Goal: Task Accomplishment & Management: Use online tool/utility

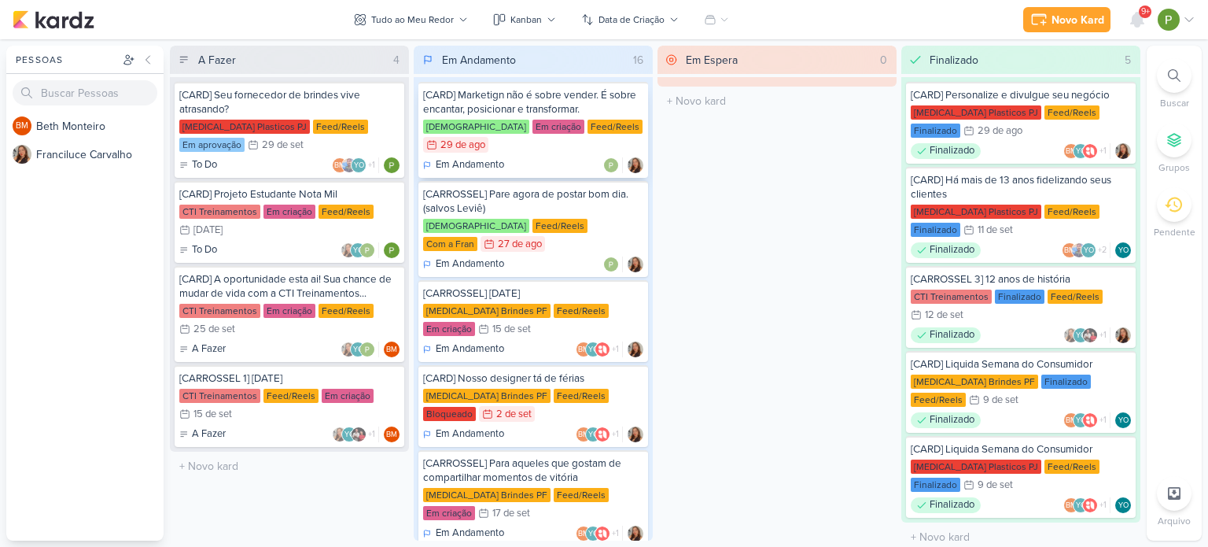
click at [569, 112] on div "[CARD] Marketign não é sobre vender. É sobre encantar, posicionar e transformar." at bounding box center [533, 102] width 220 height 28
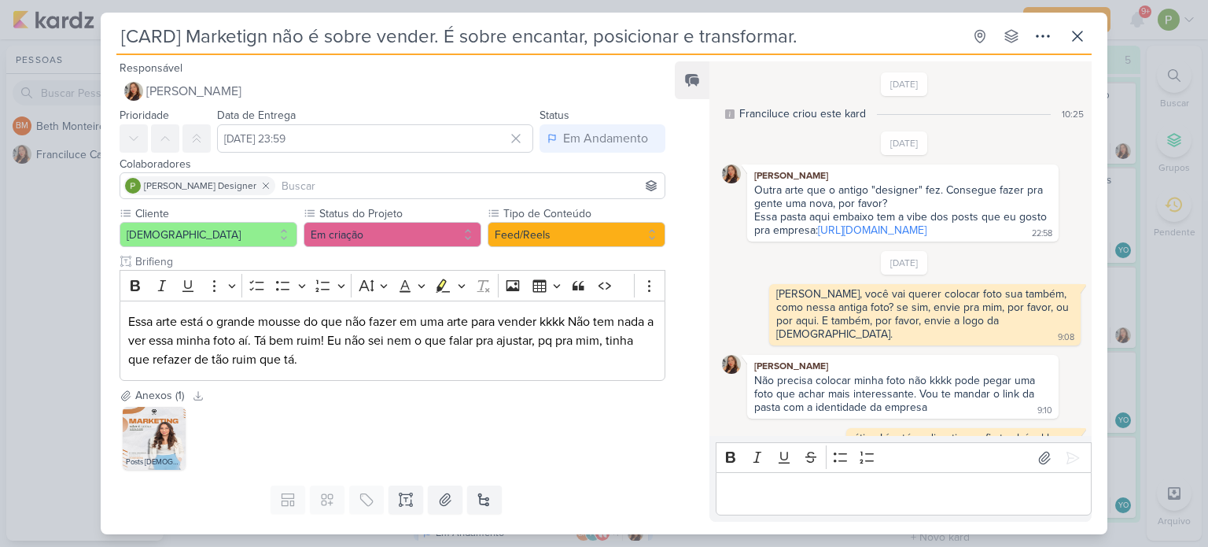
scroll to position [437, 0]
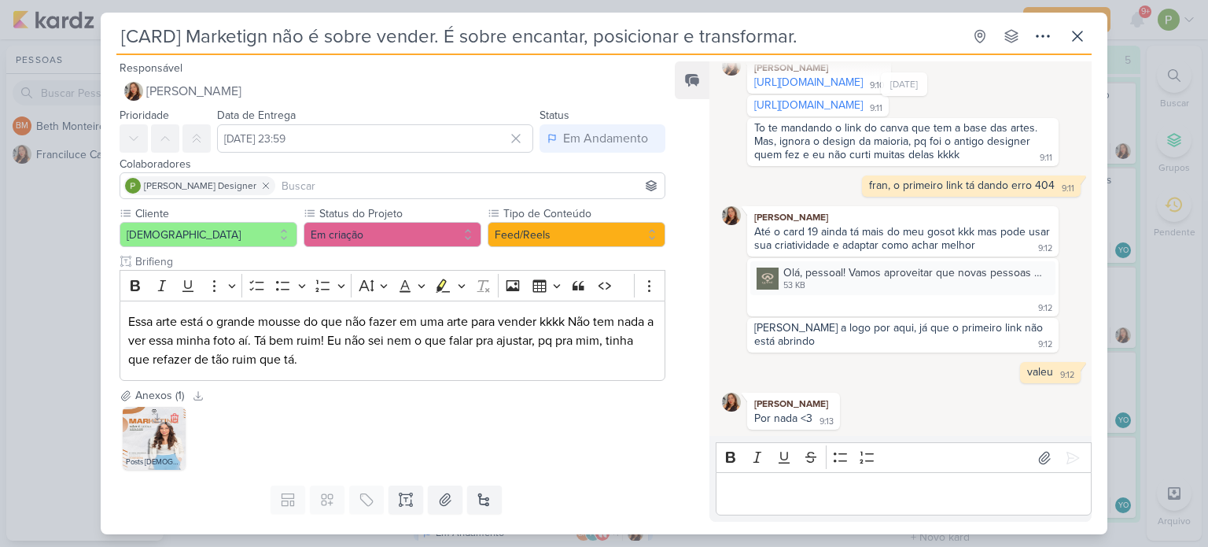
click at [145, 443] on img at bounding box center [154, 438] width 63 height 63
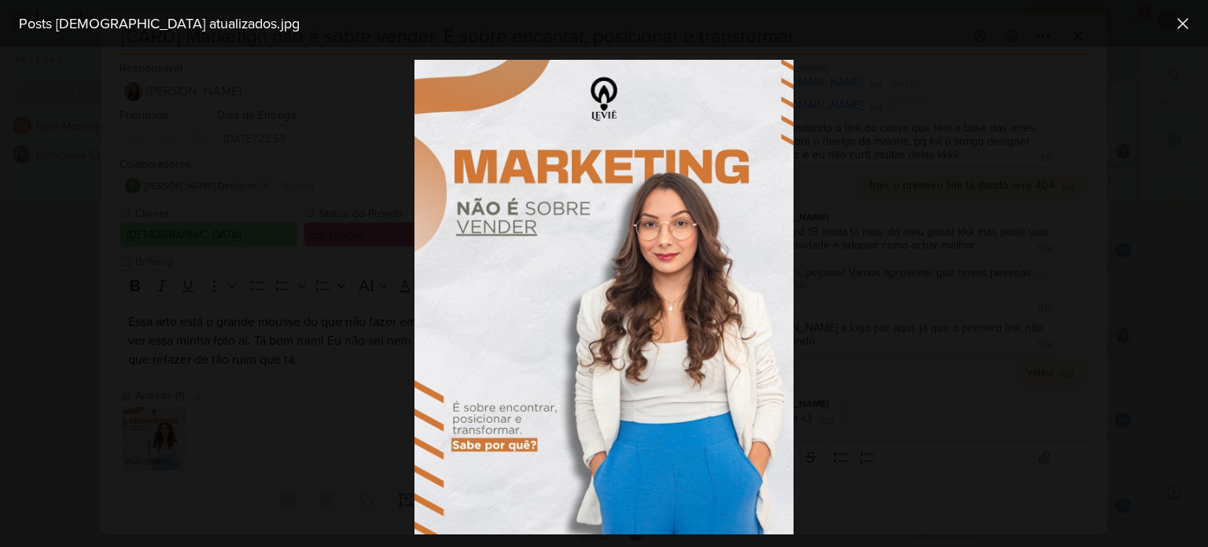
click at [340, 226] on div at bounding box center [604, 296] width 1208 height 499
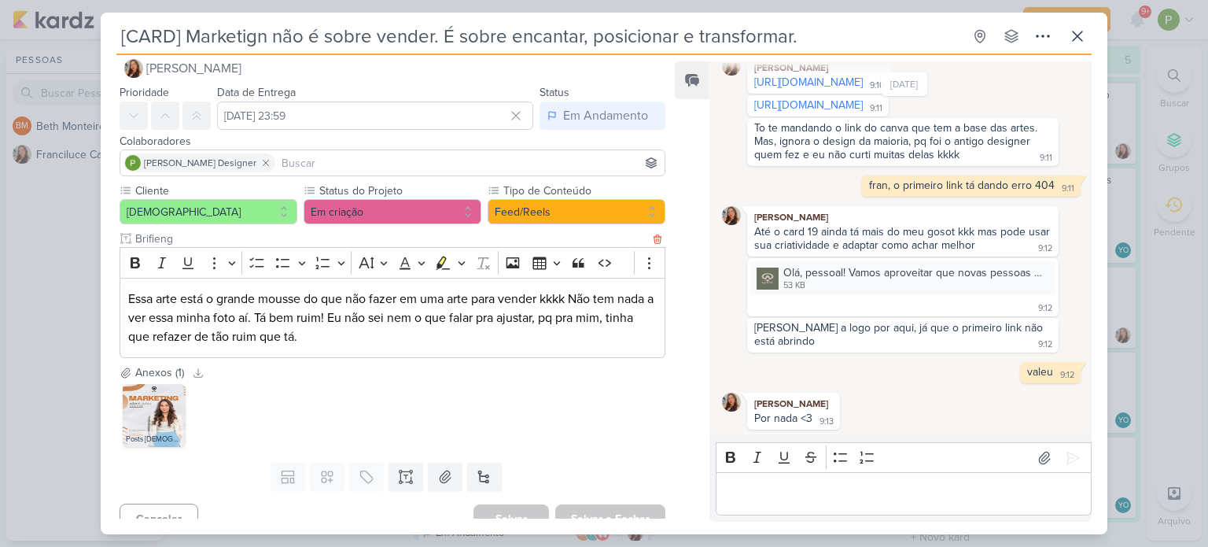
scroll to position [41, 0]
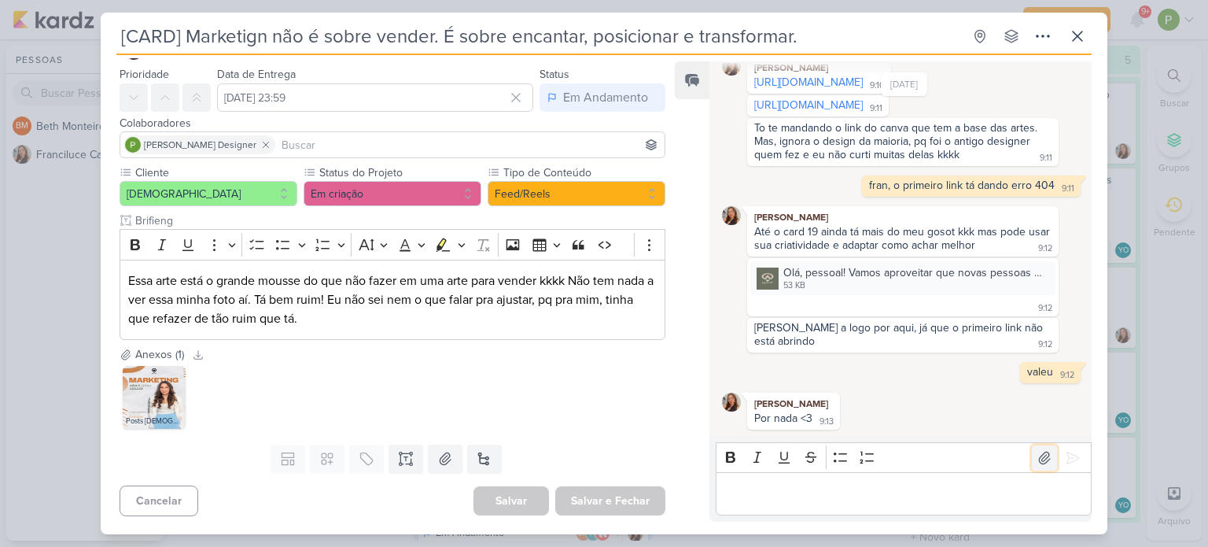
click at [1038, 462] on icon at bounding box center [1044, 458] width 16 height 16
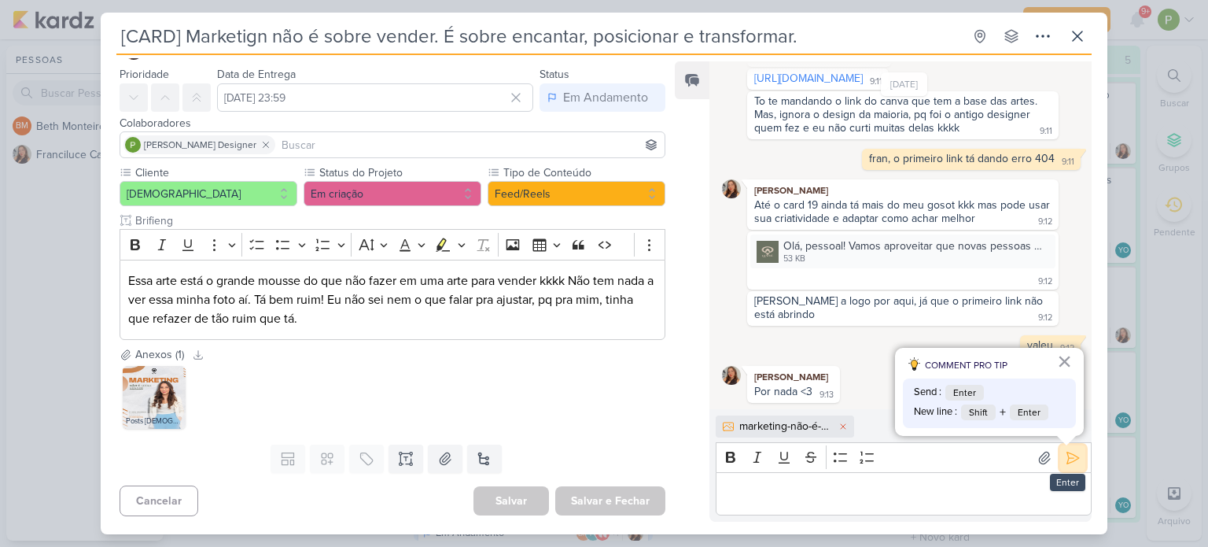
click at [1067, 458] on icon at bounding box center [1073, 457] width 12 height 12
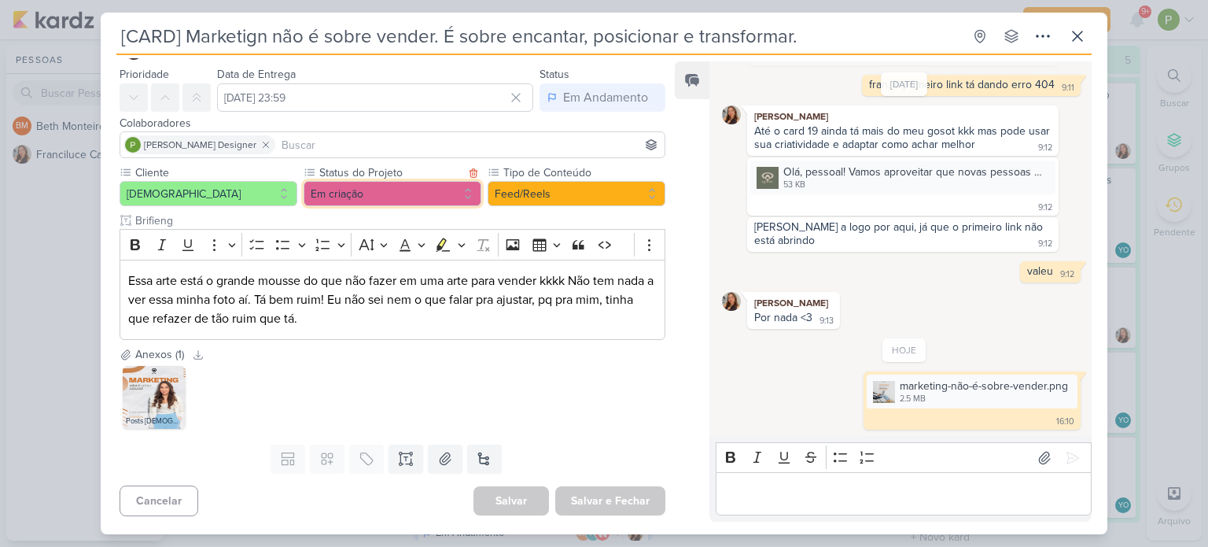
click at [414, 188] on button "Em criação" at bounding box center [393, 193] width 178 height 25
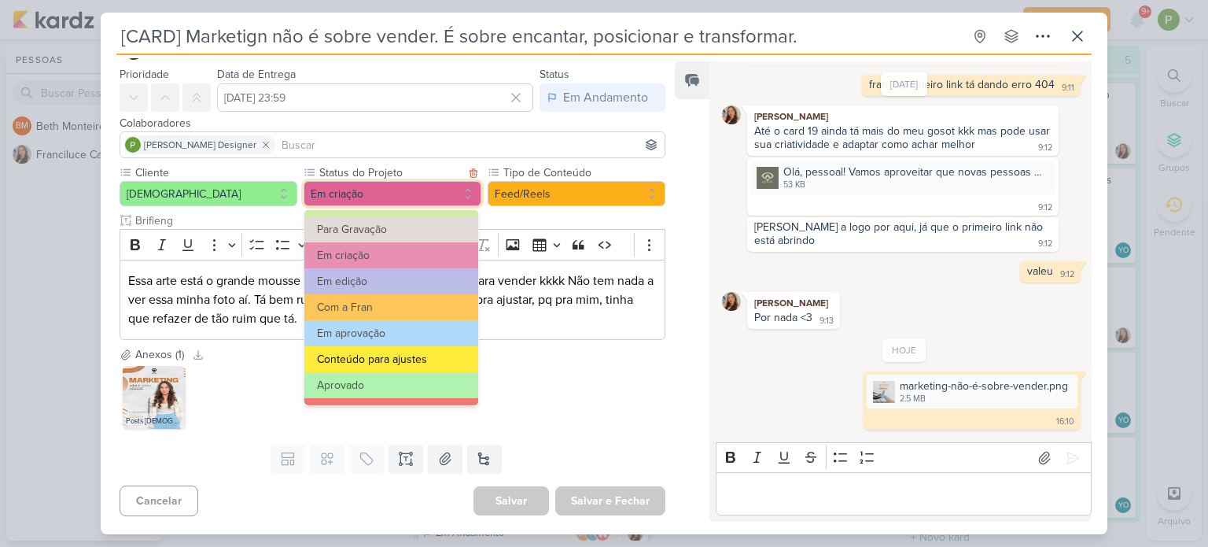
scroll to position [157, 0]
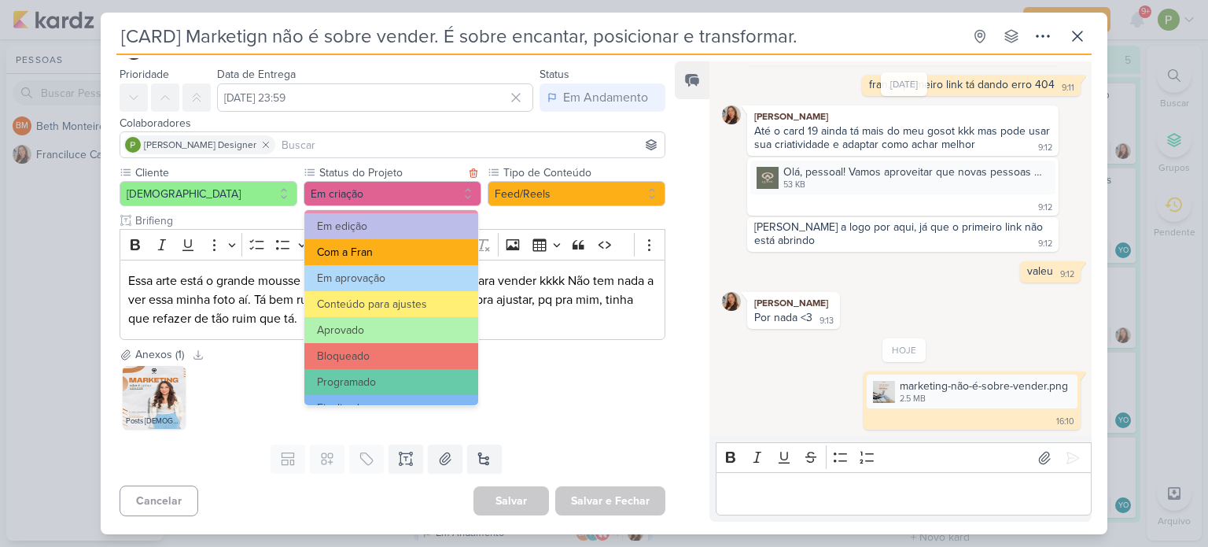
click at [395, 246] on button "Com a Fran" at bounding box center [391, 252] width 174 height 26
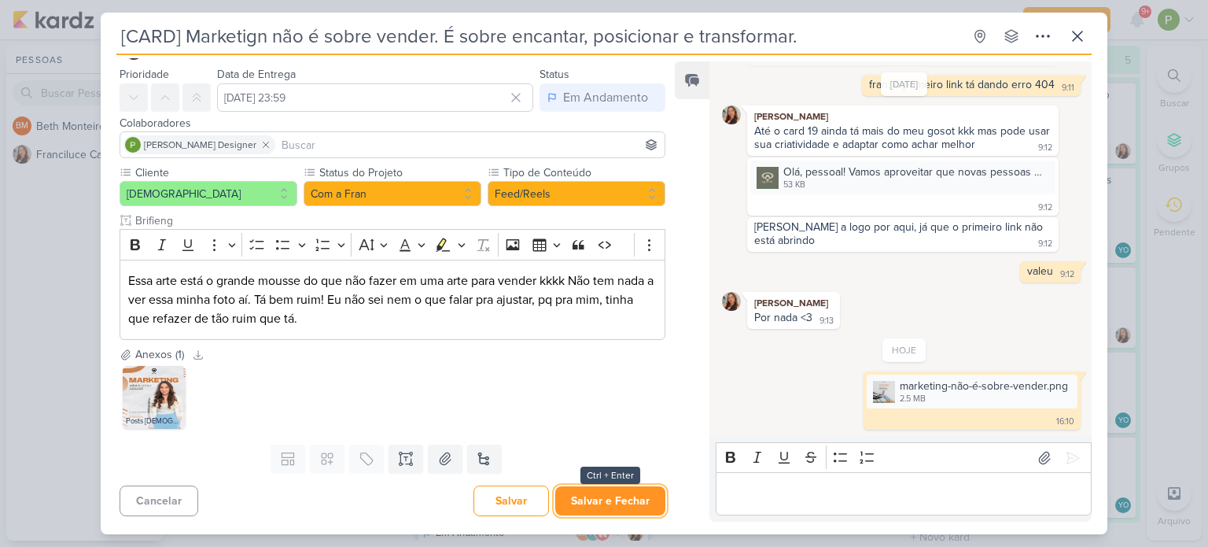
click at [602, 505] on button "Salvar e Fechar" at bounding box center [610, 500] width 110 height 29
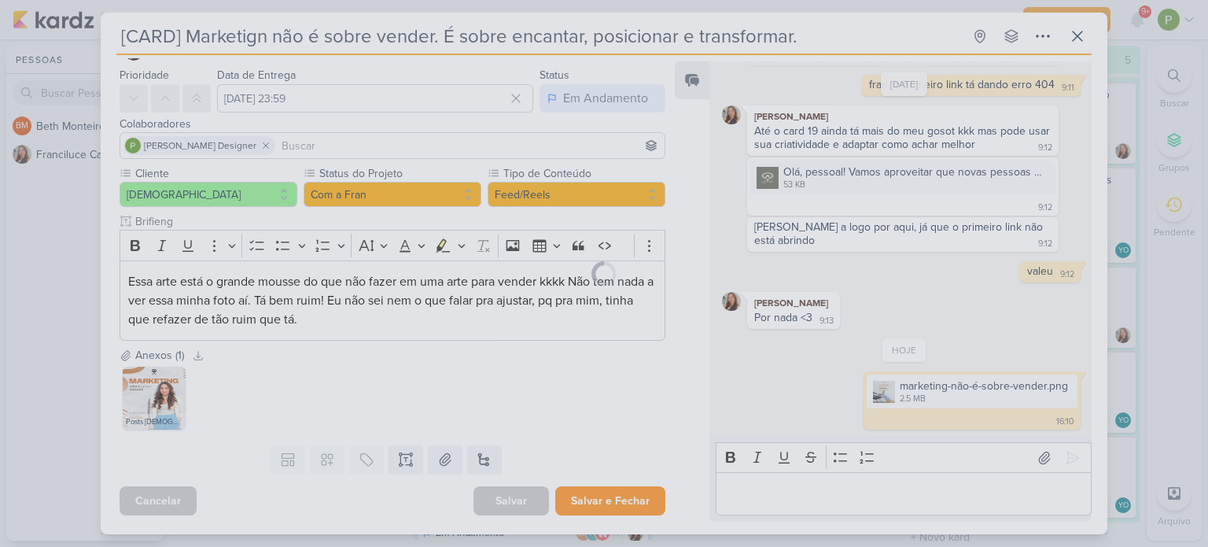
scroll to position [39, 0]
